Goal: Use online tool/utility

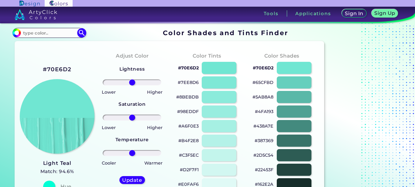
click at [58, 31] on input at bounding box center [49, 33] width 56 height 8
paste input "#f2e8cf"
type input "#f2e8cf"
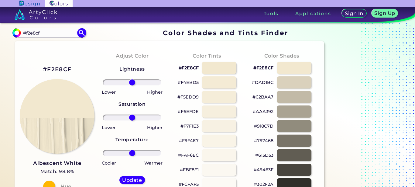
click at [262, 83] on p "#DAD1BC" at bounding box center [263, 82] width 22 height 7
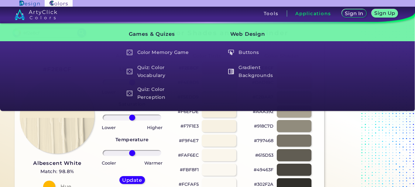
click at [264, 112] on p "#AAA392" at bounding box center [263, 111] width 21 height 7
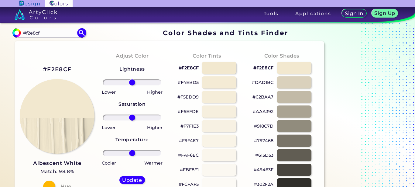
click at [264, 83] on p "#DAD1BC" at bounding box center [263, 82] width 22 height 7
click at [267, 95] on p "#C2BAA7" at bounding box center [262, 97] width 21 height 7
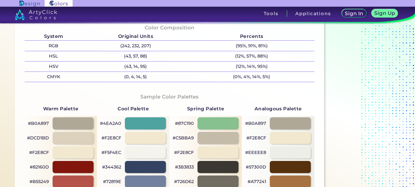
scroll to position [182, 0]
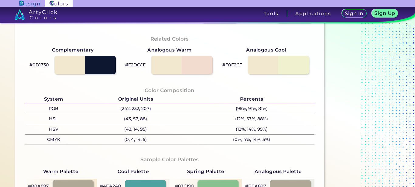
click at [140, 64] on p "#F2DCCF" at bounding box center [135, 64] width 20 height 7
copy div "#F2DCCF"
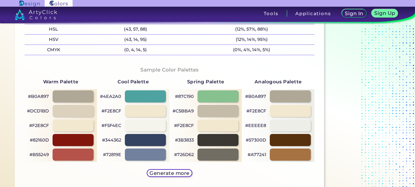
scroll to position [273, 0]
